Goal: Task Accomplishment & Management: Use online tool/utility

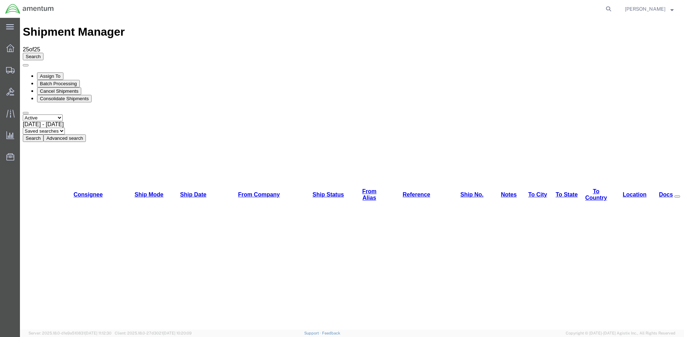
drag, startPoint x: 224, startPoint y: 48, endPoint x: 60, endPoint y: 61, distance: 164.8
click at [43, 134] on button "Search" at bounding box center [33, 137] width 21 height 7
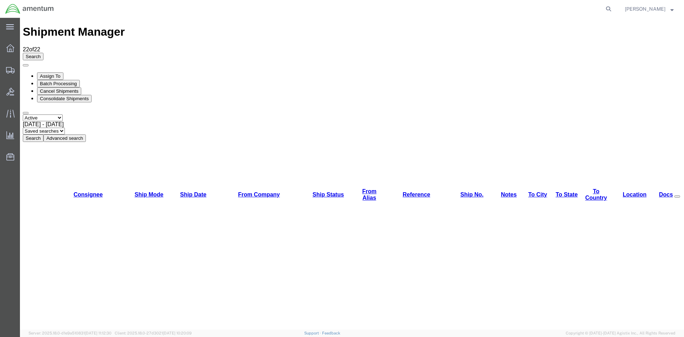
click at [43, 134] on button "Search" at bounding box center [33, 137] width 21 height 7
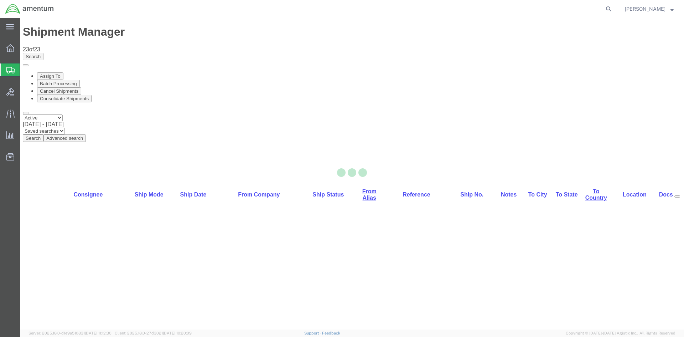
select select "42668"
select select "42739"
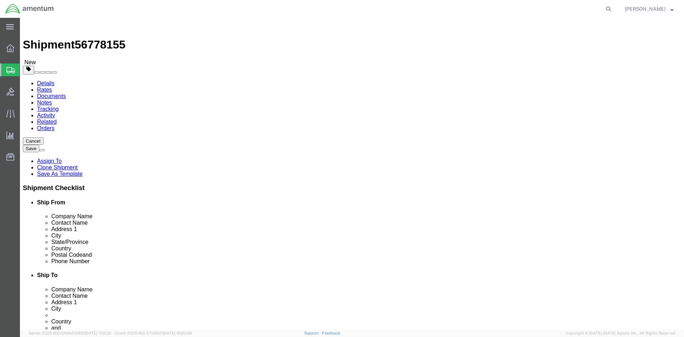
click link "Special Services"
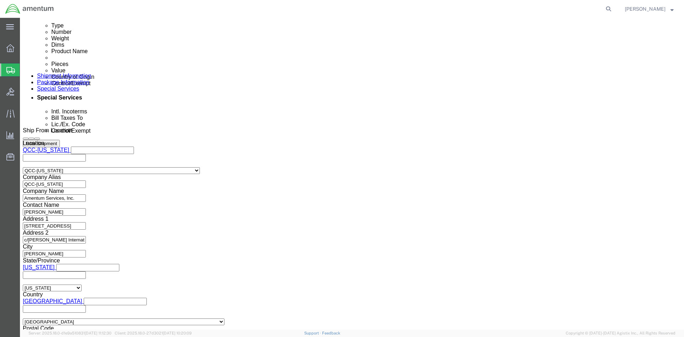
scroll to position [427, 0]
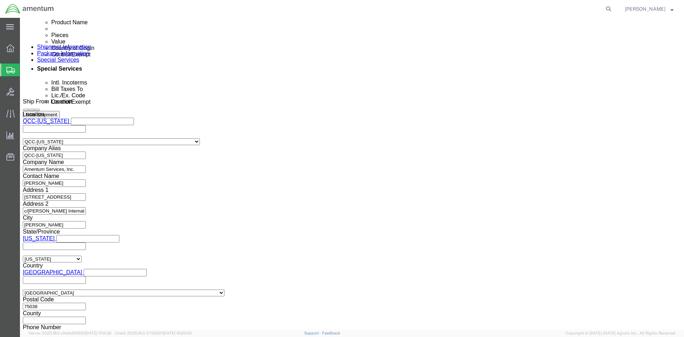
click select "Select AES-Direct EEI Carrier File EEI EEI Exempt"
select select "EXEM"
click select "Select AES-Direct EEI Carrier File EEI EEI Exempt"
drag, startPoint x: 378, startPoint y: 280, endPoint x: 342, endPoint y: 278, distance: 35.7
click div "ITN Number 30.37(A)"
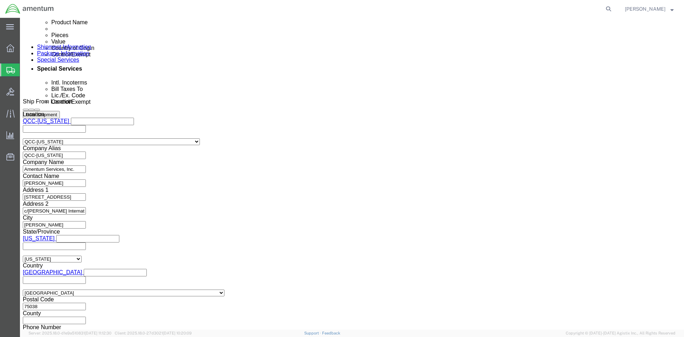
click select "Select ATF BIS DEA EPA FDA FTR ITAR OFAC Other (OPA)"
select select "FTR"
click select "Select ATF BIS DEA EPA FDA FTR ITAR OFAC Other (OPA)"
click select "Select 30.2(d)(2) 30.36 30.37(a) 30.37(f) 30.37(g) 30.37(h) 30.37(i) 30.37(j) 3…"
select select "30.37(a)"
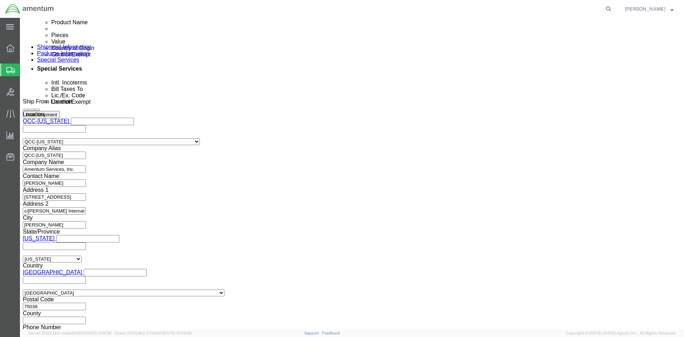
click select "Select 30.2(d)(2) 30.36 30.37(a) 30.37(f) 30.37(g) 30.37(h) 30.37(i) 30.37(j) 3…"
click button "Rate Shipment"
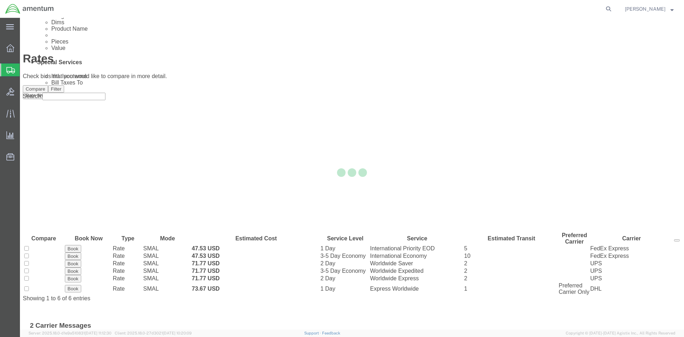
scroll to position [0, 0]
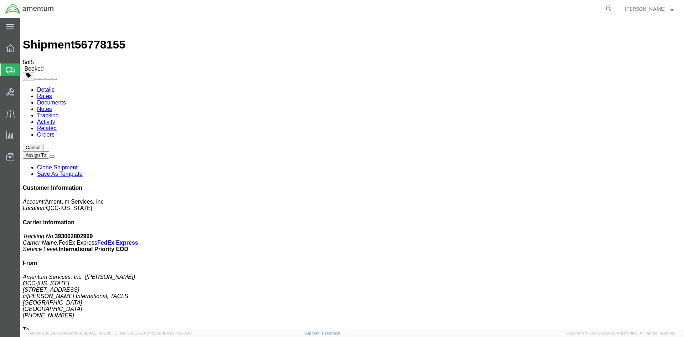
drag, startPoint x: 253, startPoint y: 155, endPoint x: 288, endPoint y: 156, distance: 34.9
copy td "393062802969"
drag, startPoint x: 38, startPoint y: 163, endPoint x: 297, endPoint y: 152, distance: 258.8
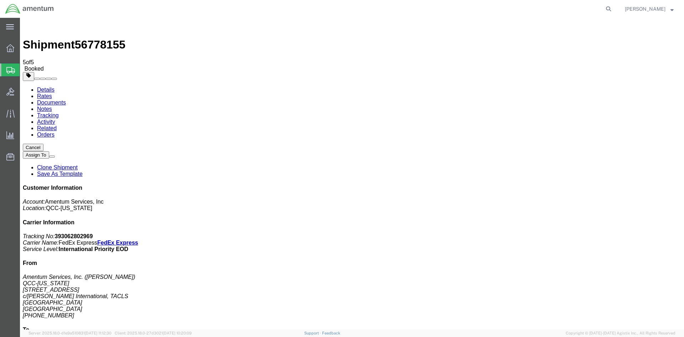
drag, startPoint x: 298, startPoint y: 113, endPoint x: 26, endPoint y: 83, distance: 273.7
click at [25, 49] on span "Overview" at bounding box center [22, 48] width 5 height 14
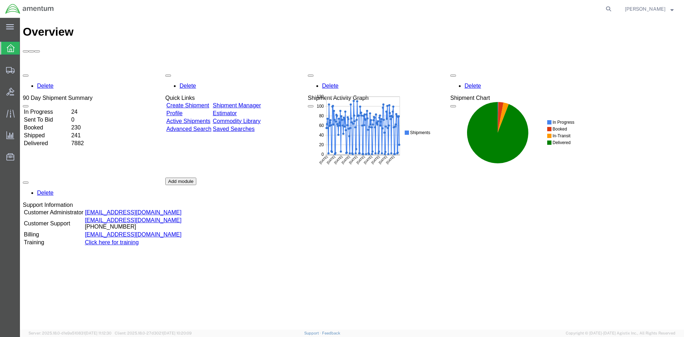
click at [258, 102] on link "Shipment Manager" at bounding box center [237, 105] width 48 height 6
